Goal: Check status: Check status

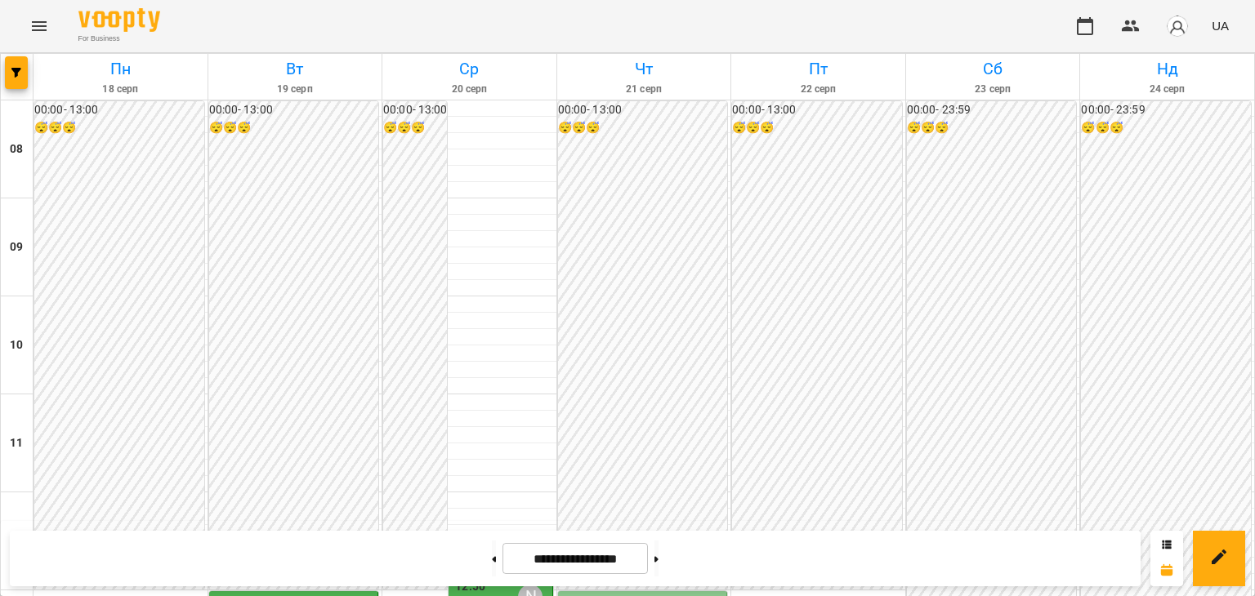
scroll to position [490, 0]
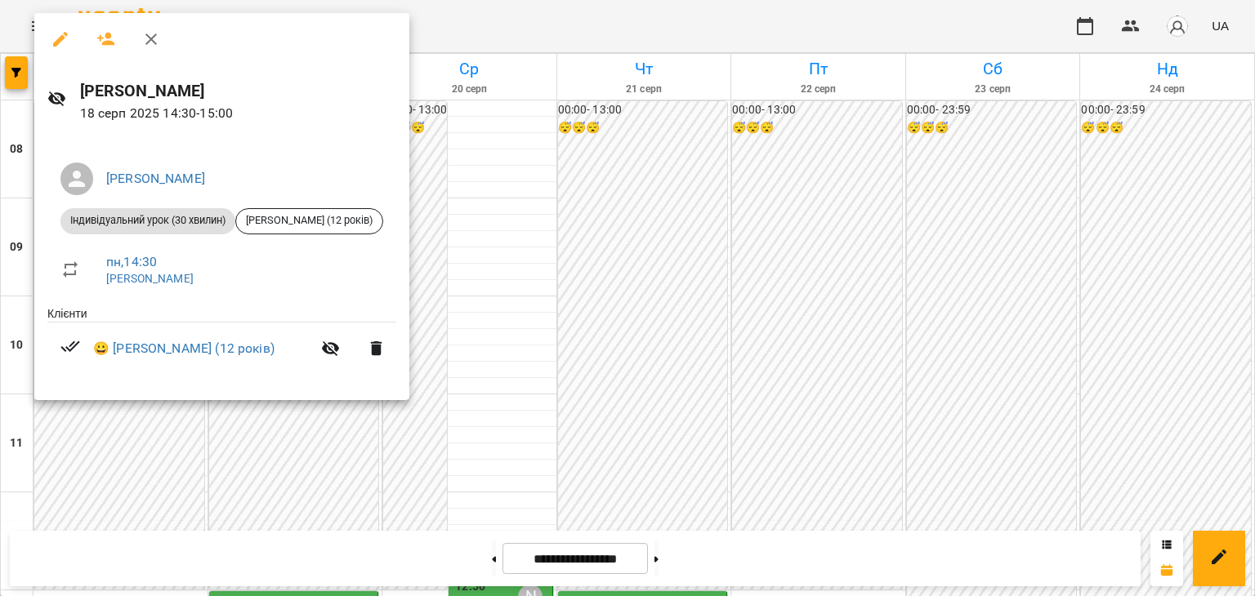
click at [448, 190] on div at bounding box center [627, 298] width 1255 height 596
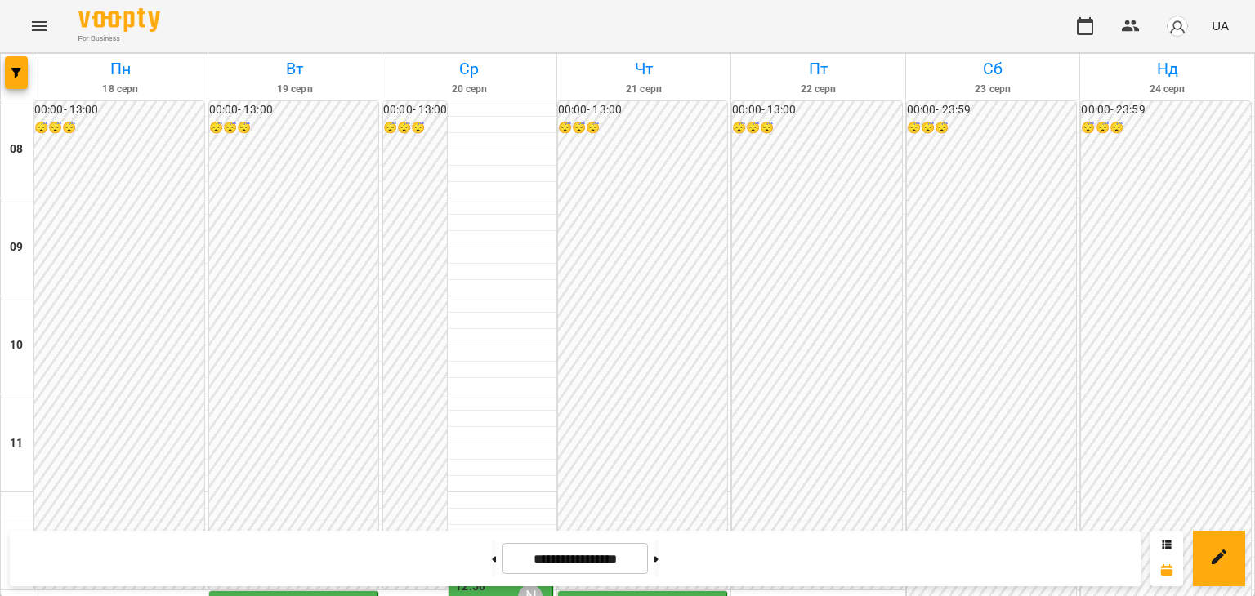
scroll to position [409, 0]
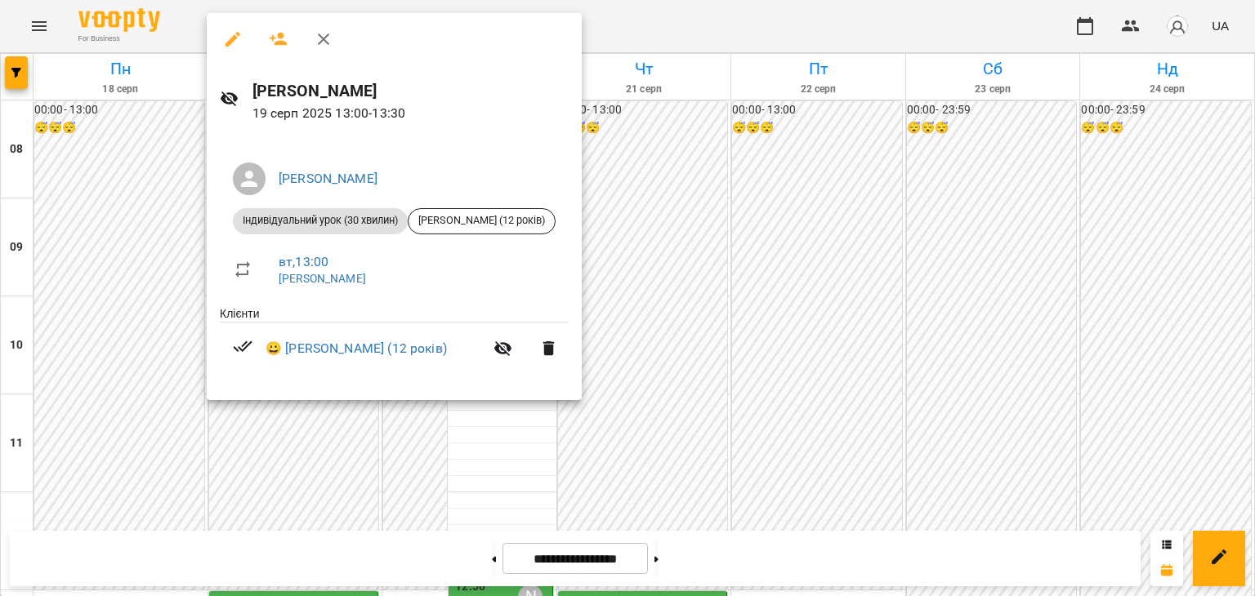
click at [413, 419] on div at bounding box center [627, 298] width 1255 height 596
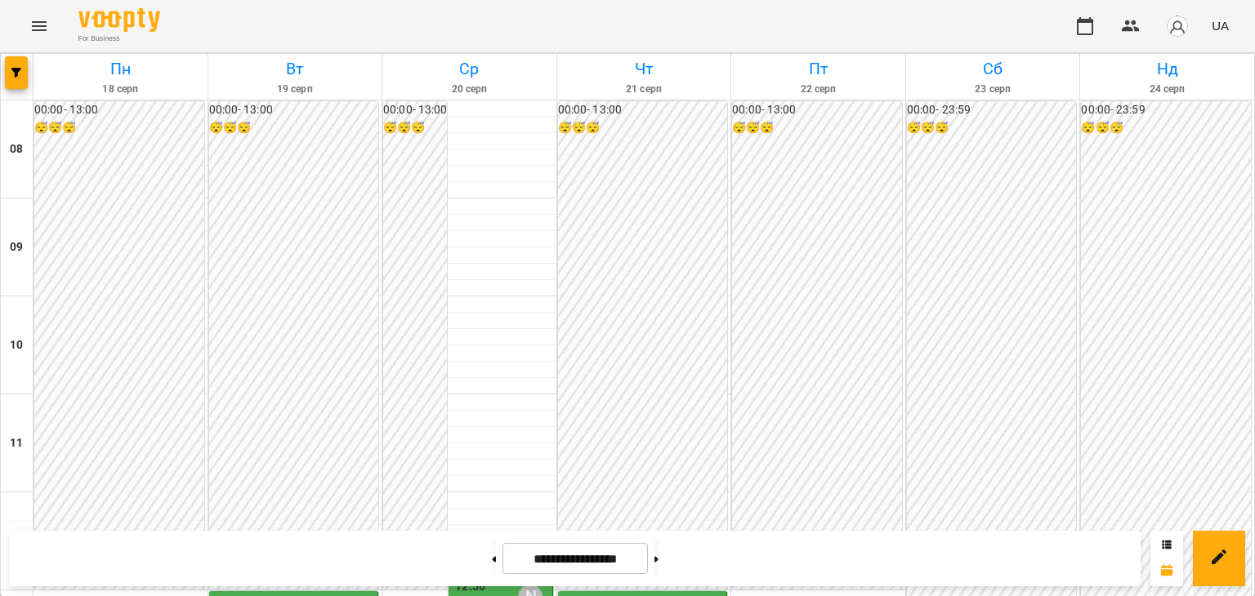
scroll to position [490, 0]
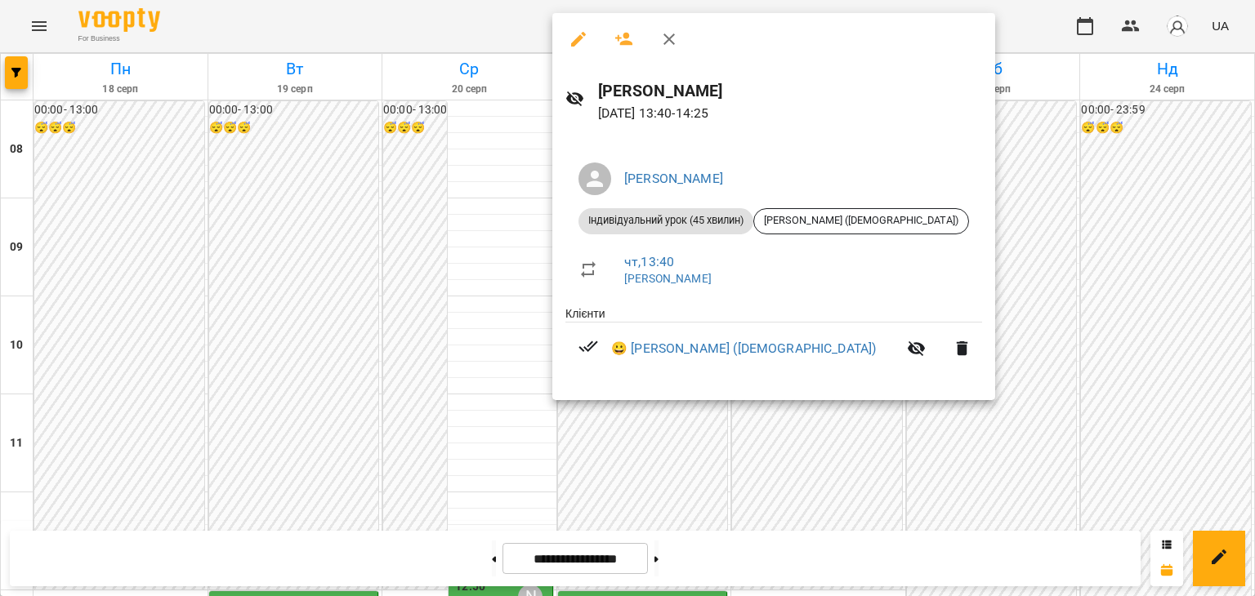
click at [467, 246] on div at bounding box center [627, 298] width 1255 height 596
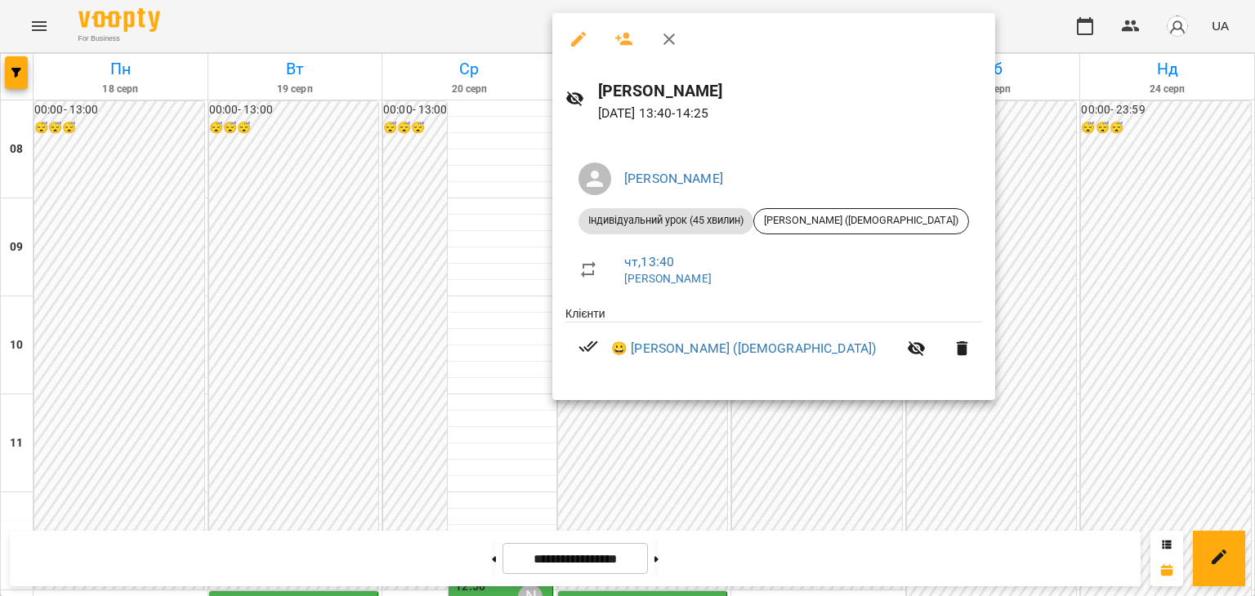
click at [850, 437] on div at bounding box center [627, 298] width 1255 height 596
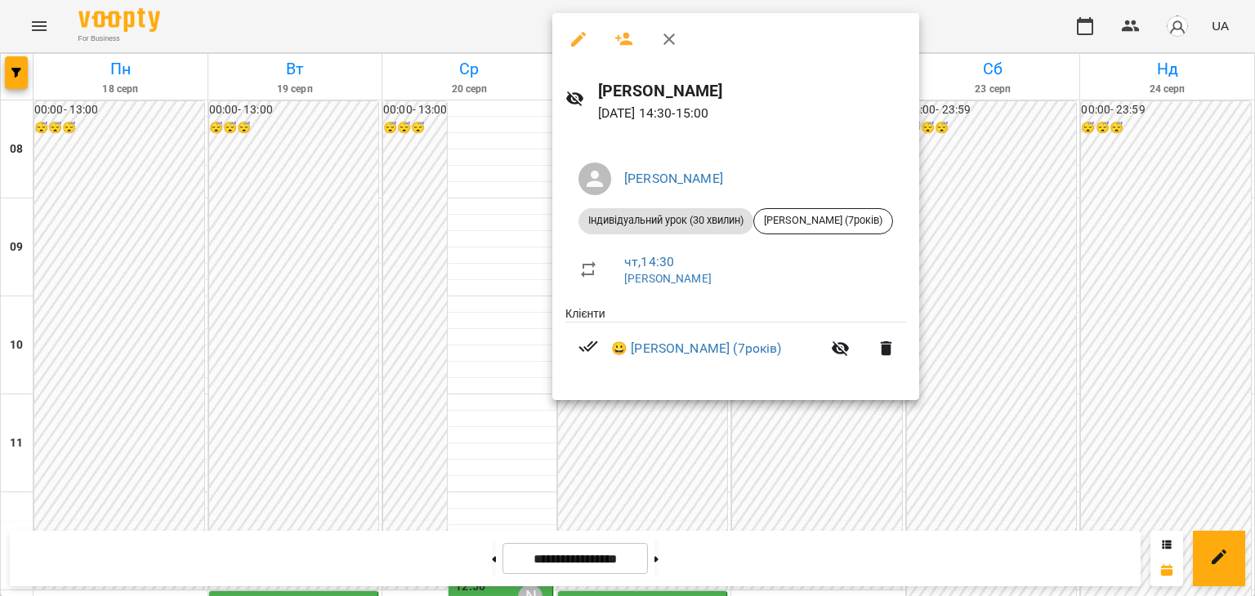
click at [795, 458] on div at bounding box center [627, 298] width 1255 height 596
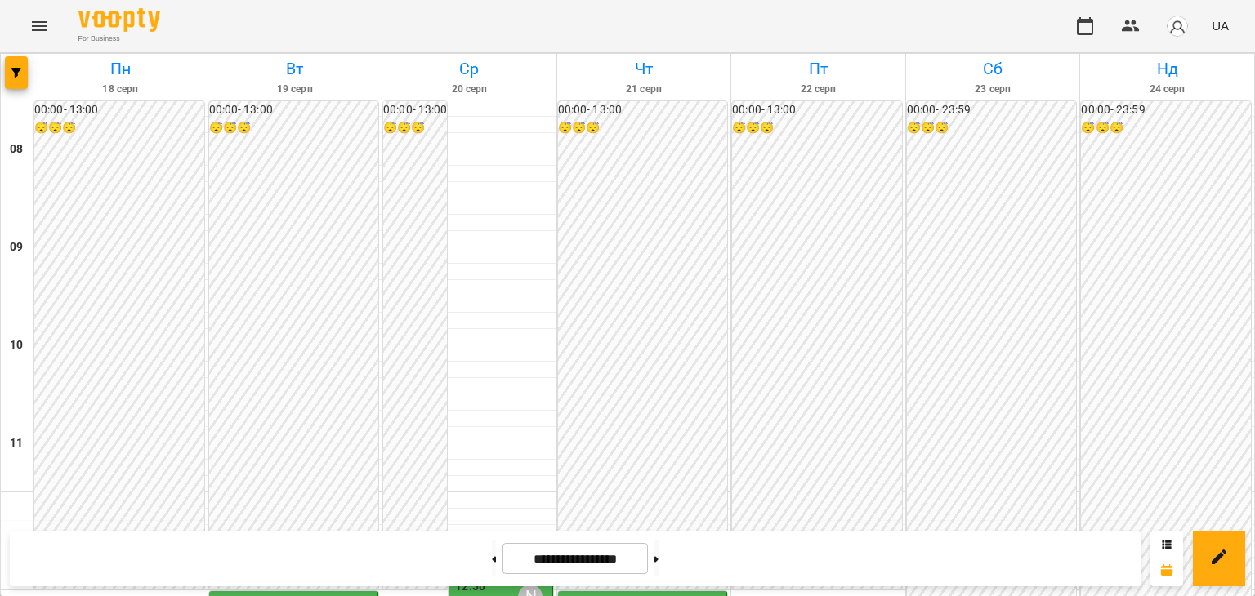
scroll to position [572, 0]
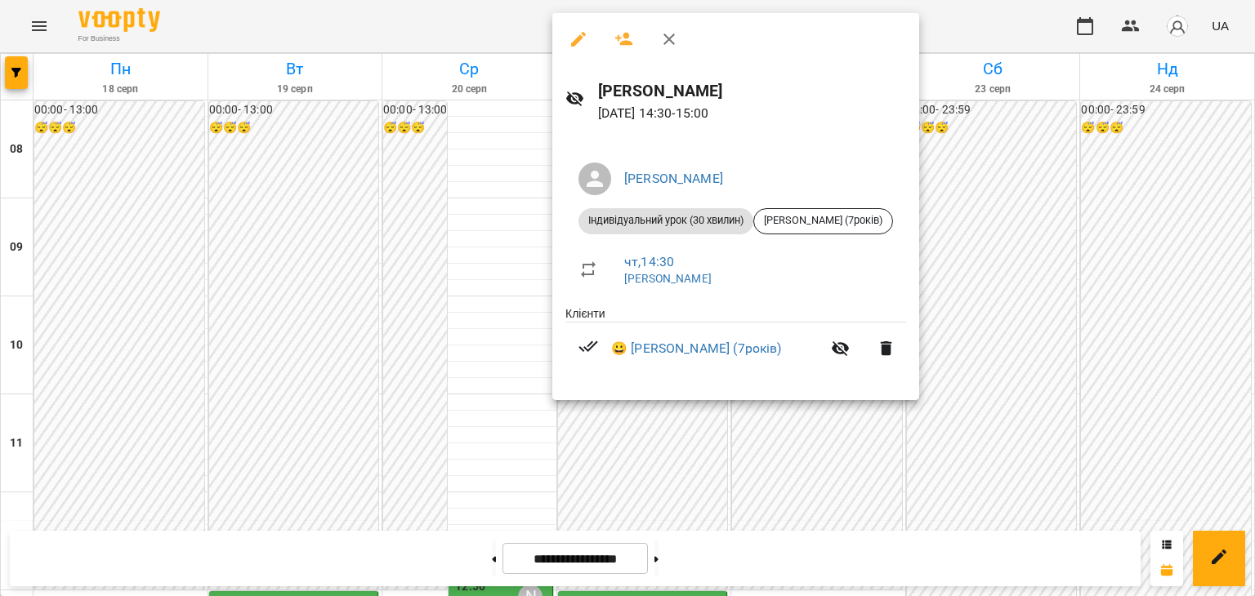
click at [873, 462] on div at bounding box center [627, 298] width 1255 height 596
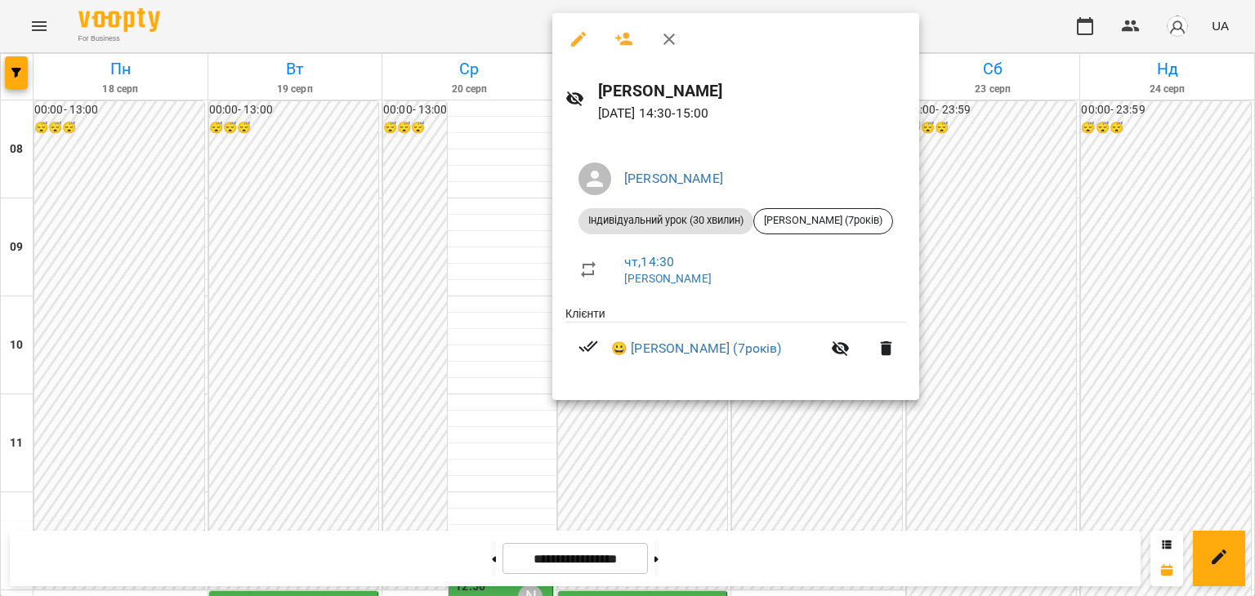
click at [803, 471] on div at bounding box center [627, 298] width 1255 height 596
